Goal: Find specific page/section: Find specific page/section

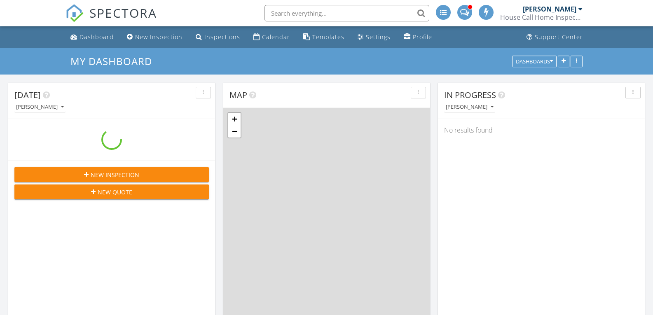
scroll to position [865, 666]
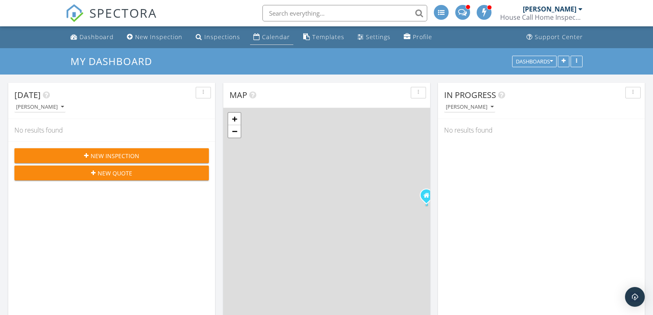
click at [264, 37] on div "Calendar" at bounding box center [276, 37] width 28 height 8
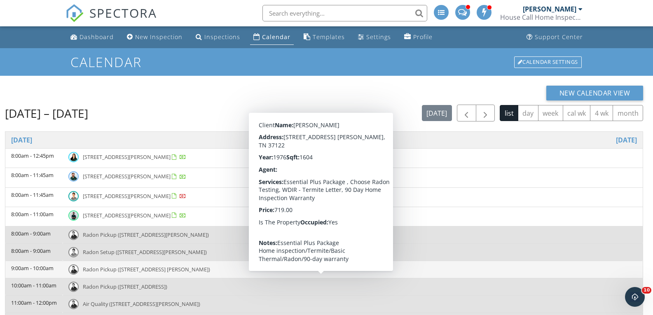
scroll to position [41, 0]
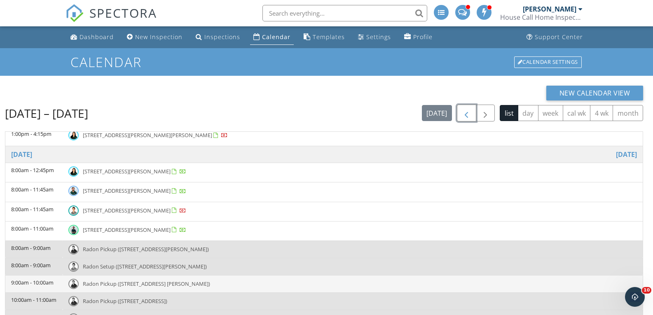
click at [469, 114] on span "button" at bounding box center [466, 113] width 10 height 10
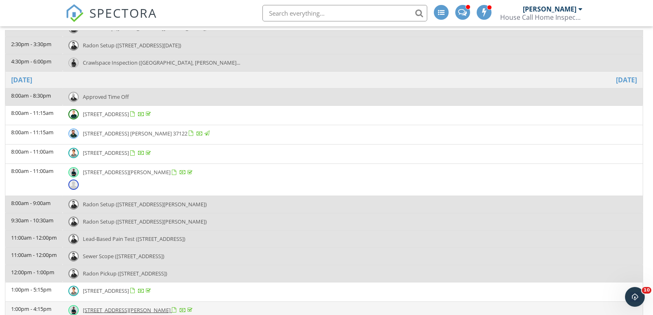
scroll to position [1030, 0]
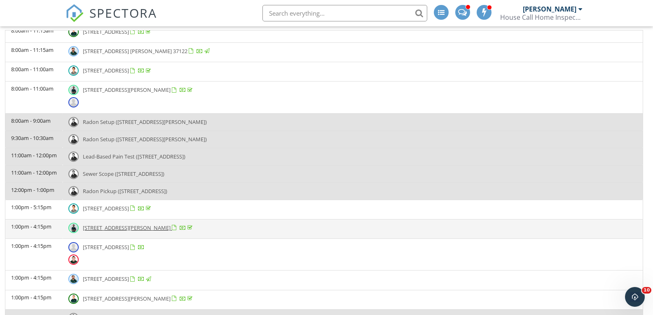
click at [108, 225] on span "[STREET_ADDRESS][PERSON_NAME]" at bounding box center [127, 227] width 88 height 7
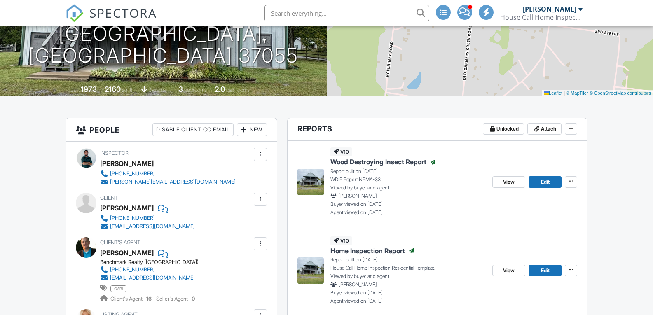
scroll to position [206, 0]
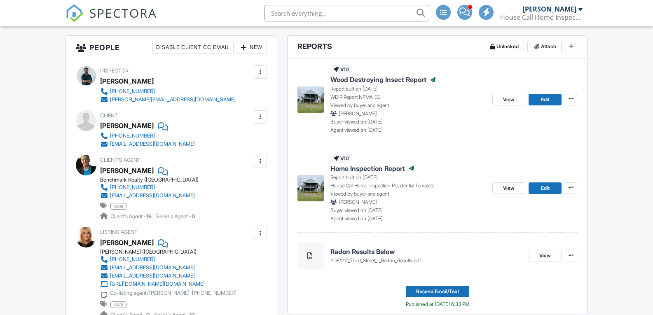
click at [376, 166] on span "Home Inspection Report" at bounding box center [367, 168] width 75 height 9
